Goal: Information Seeking & Learning: Learn about a topic

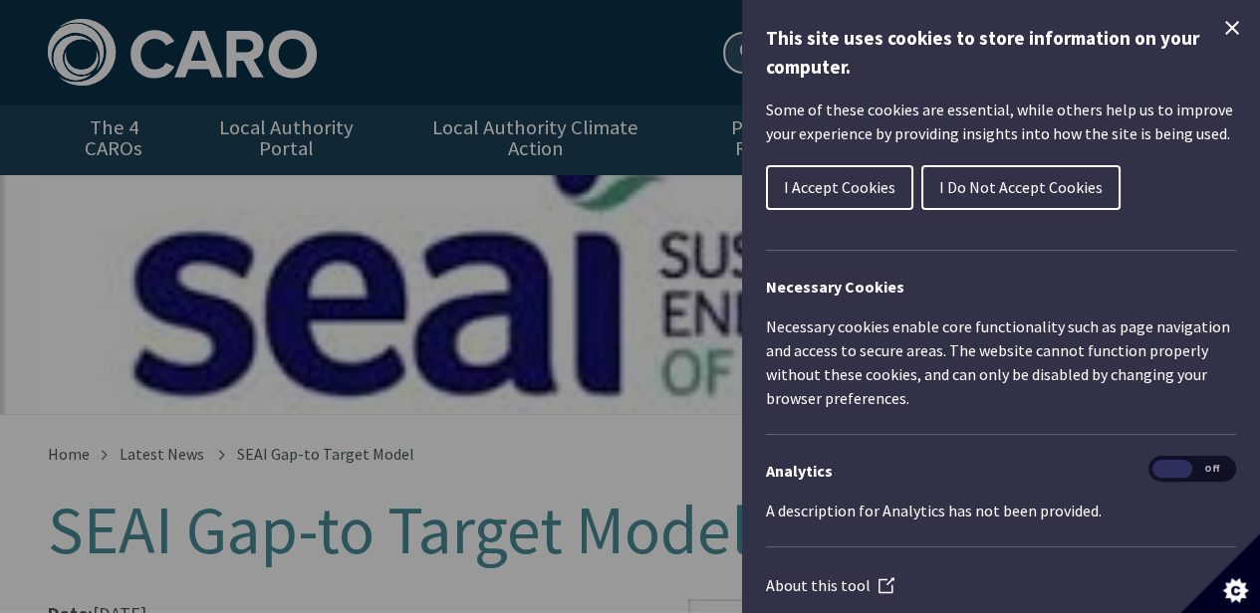
click at [964, 183] on span "I Do Not Accept Cookies" at bounding box center [1020, 187] width 163 height 20
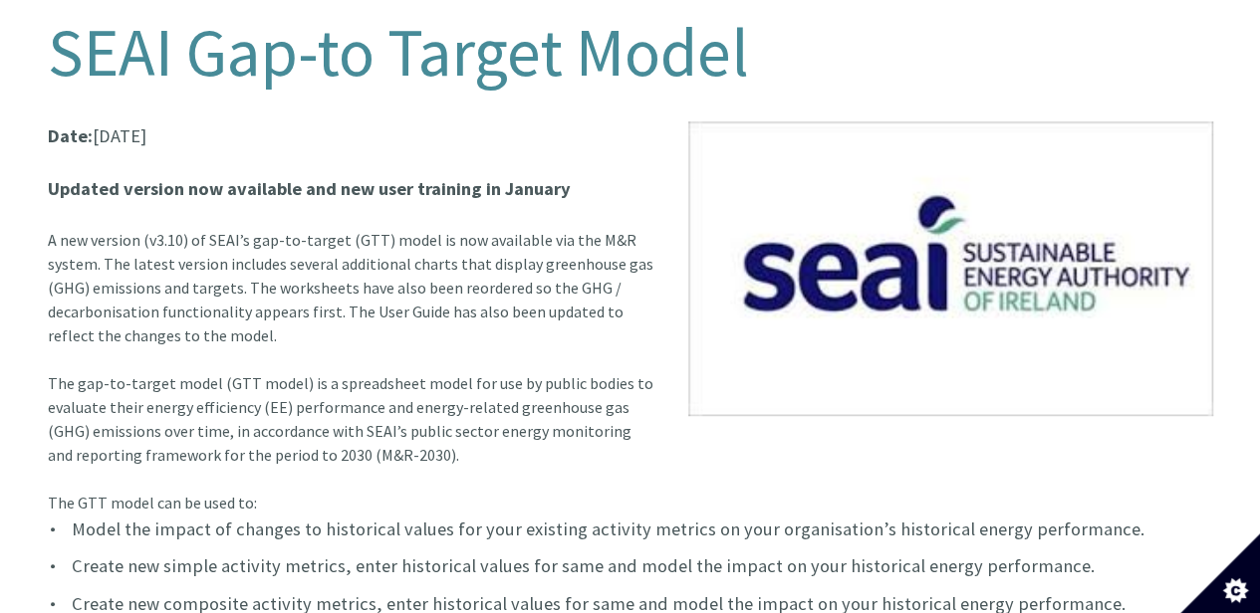
scroll to position [332, 0]
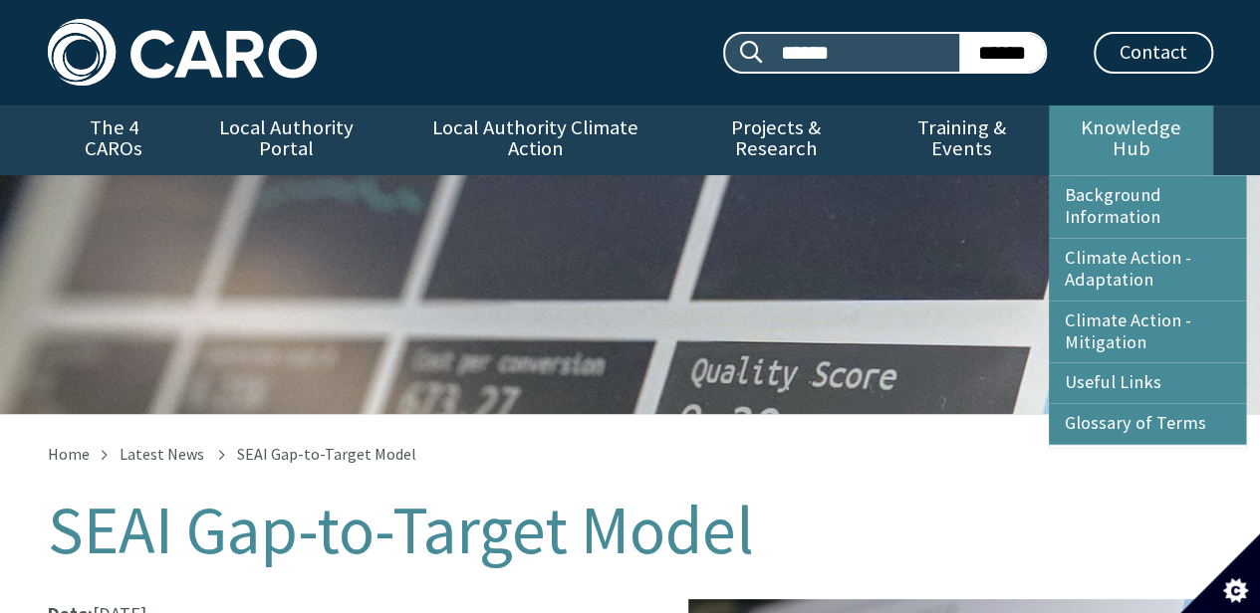
click at [1141, 121] on link "Knowledge Hub" at bounding box center [1130, 141] width 163 height 70
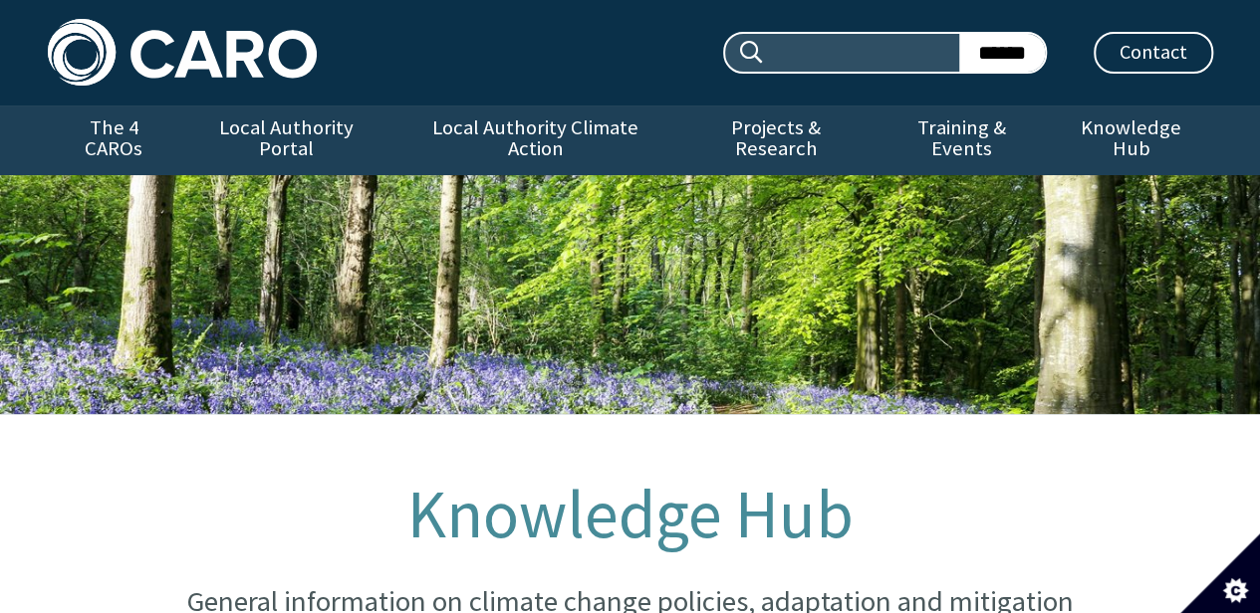
click at [851, 59] on input "Search site:" at bounding box center [862, 53] width 194 height 38
type input "**********"
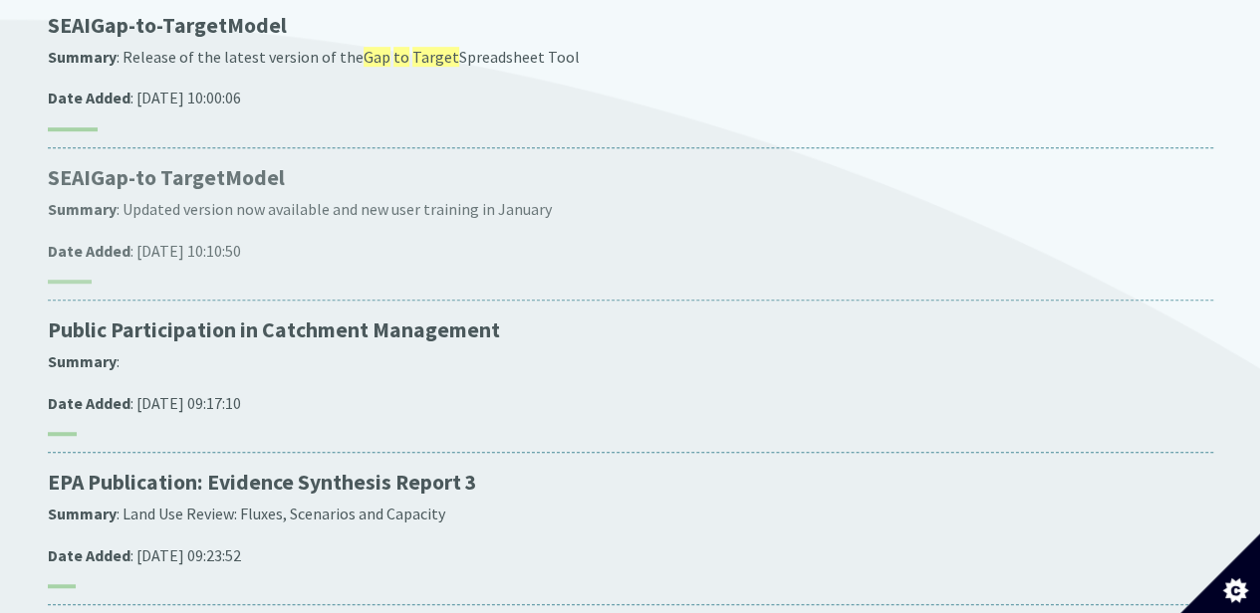
scroll to position [332, 0]
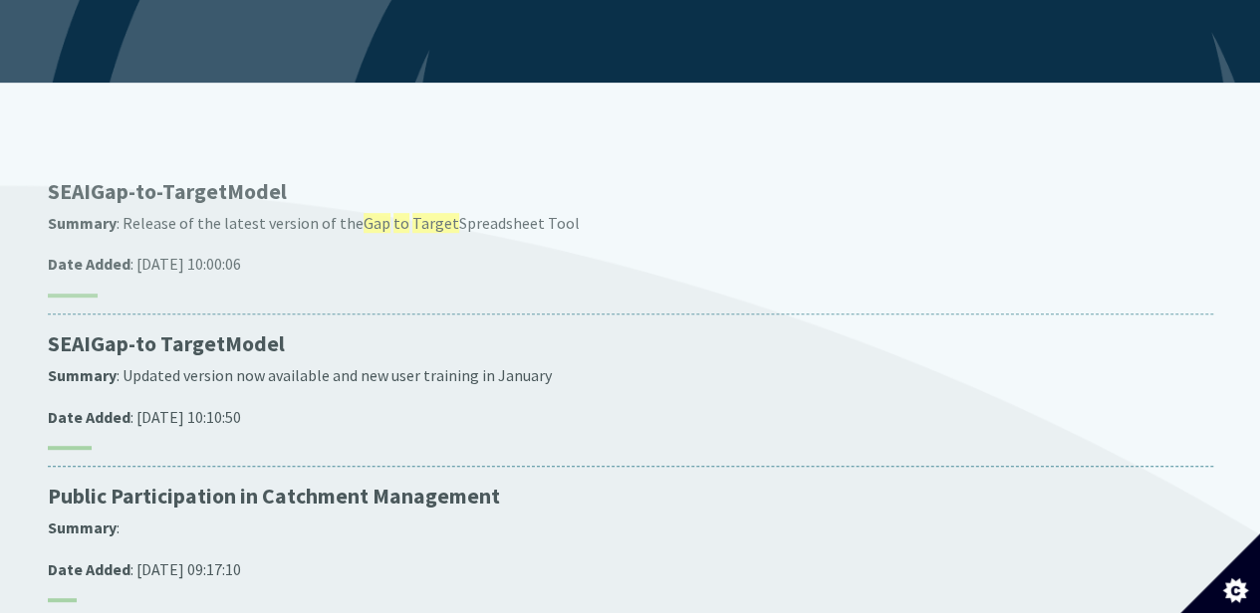
click at [238, 178] on p "SEAI Gap - to - Target Model" at bounding box center [630, 192] width 1165 height 28
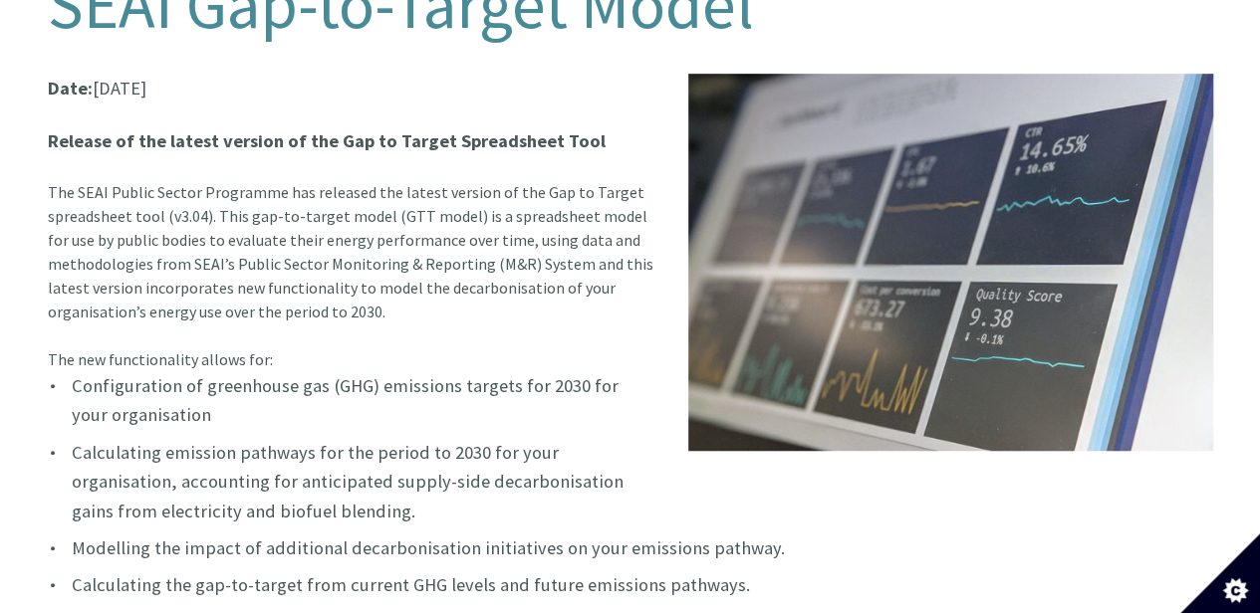
scroll to position [498, 0]
